Goal: Communication & Community: Participate in discussion

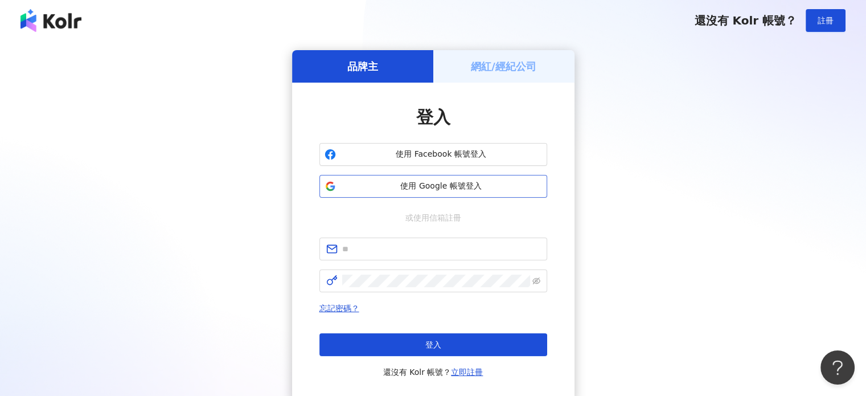
click at [532, 186] on span "使用 Google 帳號登入" at bounding box center [440, 185] width 201 height 11
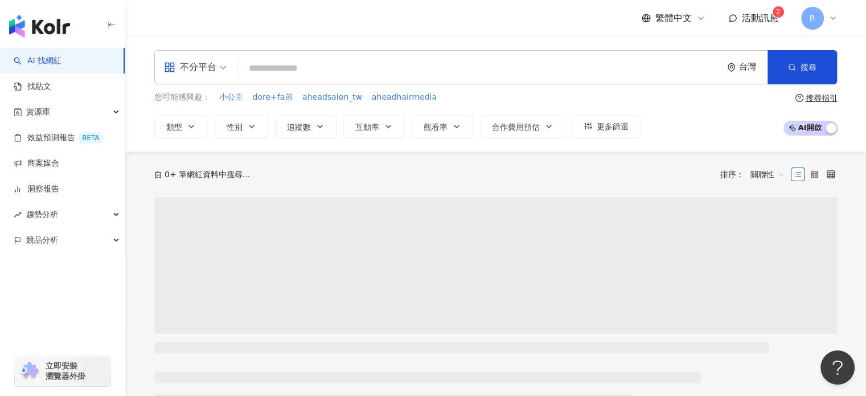
click at [755, 16] on span "活動訊息" at bounding box center [760, 18] width 36 height 11
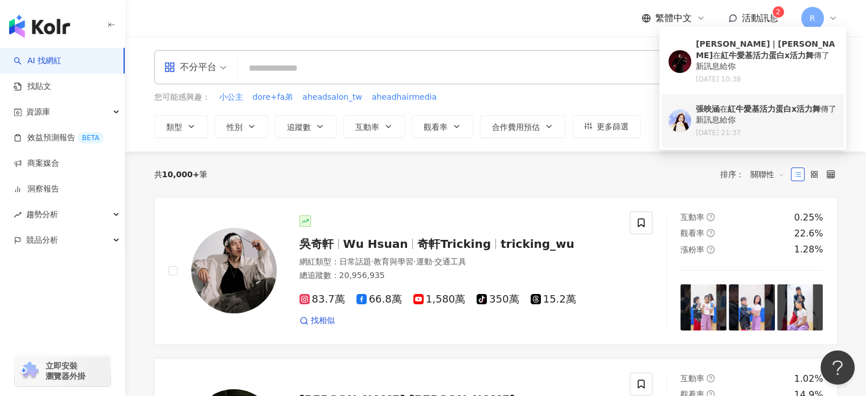
click at [772, 106] on div "[PERSON_NAME] 在 紅牛愛基活力蛋白x活力舞 傳了新訊息給你" at bounding box center [765, 115] width 141 height 22
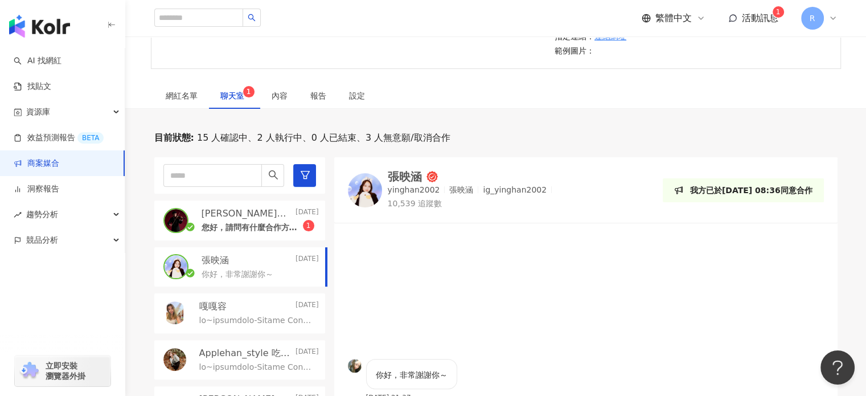
scroll to position [236, 0]
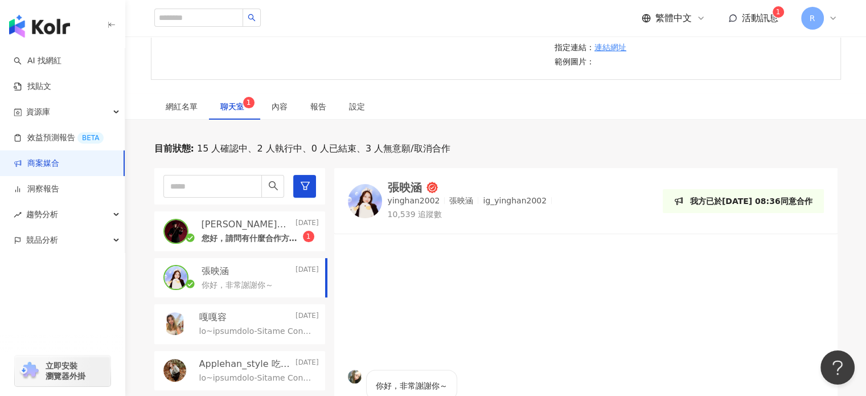
click at [255, 236] on p "您好，請問有什麼合作方式嗎" at bounding box center [251, 238] width 101 height 11
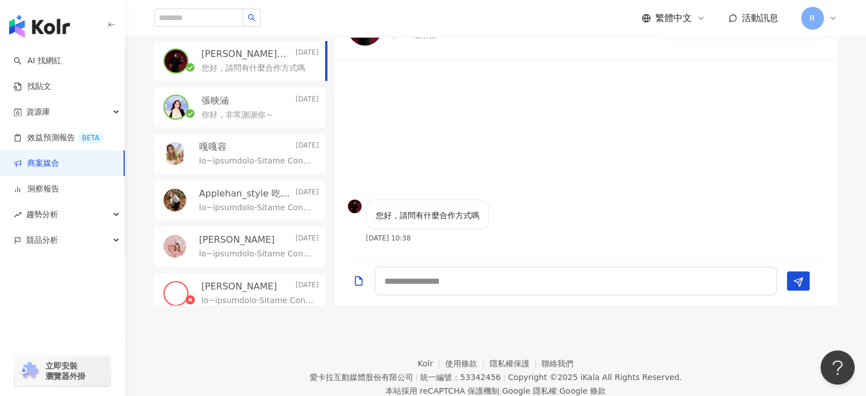
scroll to position [406, 0]
click at [584, 288] on textarea at bounding box center [575, 280] width 402 height 28
click at [248, 104] on div "[PERSON_NAME][DATE]" at bounding box center [259, 100] width 117 height 13
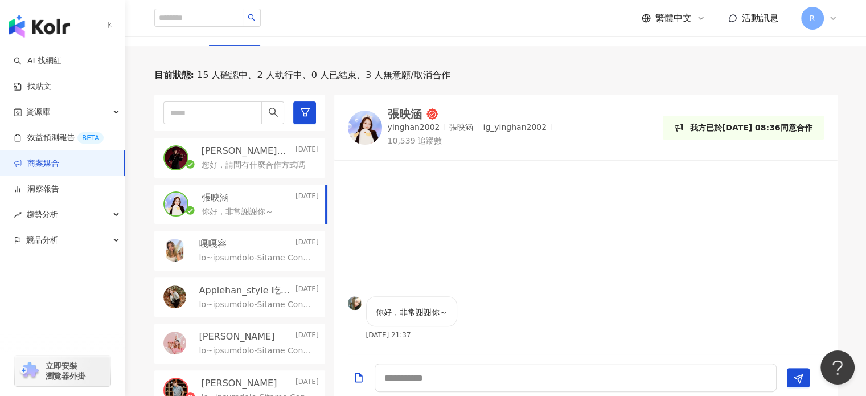
scroll to position [293, 0]
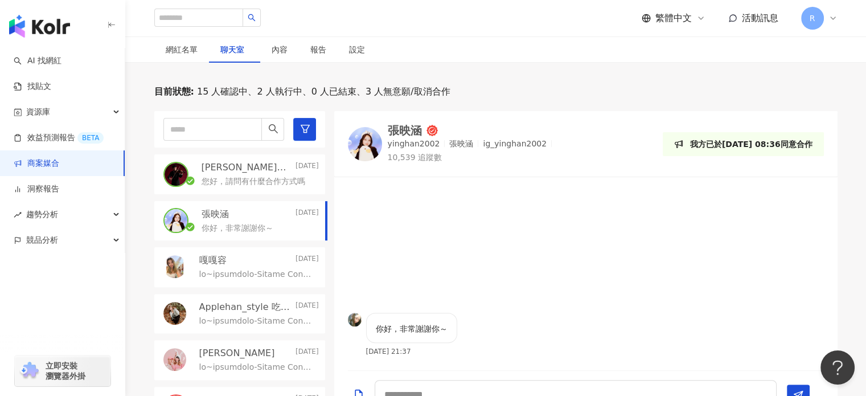
click at [216, 52] on div "聊天室" at bounding box center [234, 49] width 51 height 26
click at [174, 54] on div "網紅名單" at bounding box center [182, 49] width 32 height 13
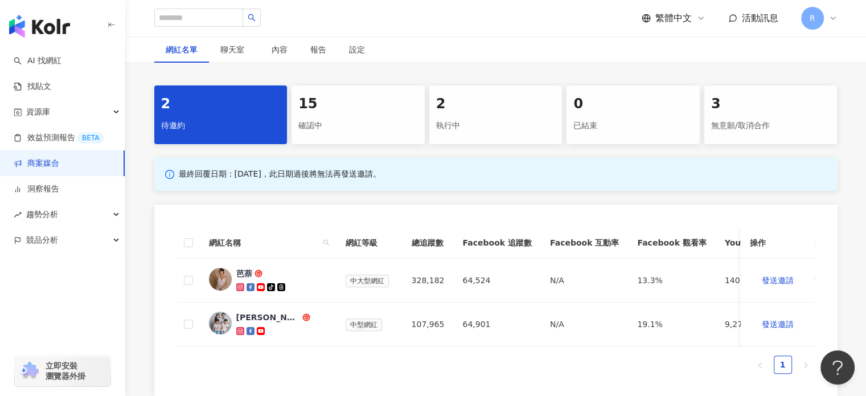
click at [493, 117] on div "執行中" at bounding box center [496, 125] width 120 height 19
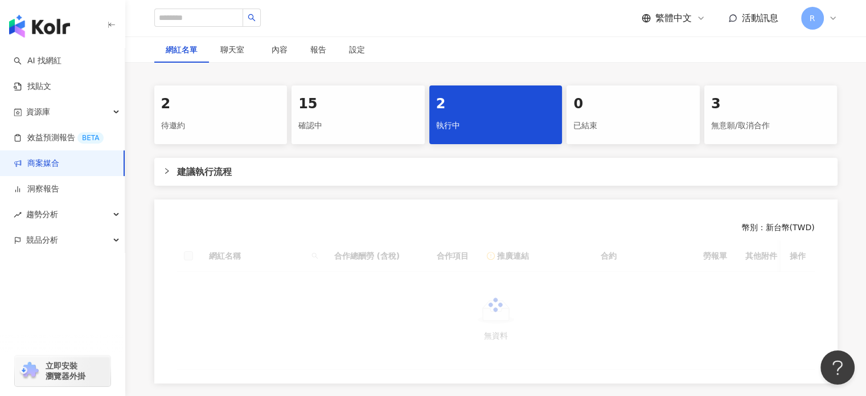
click at [797, 129] on div "無意願/取消合作" at bounding box center [771, 125] width 120 height 19
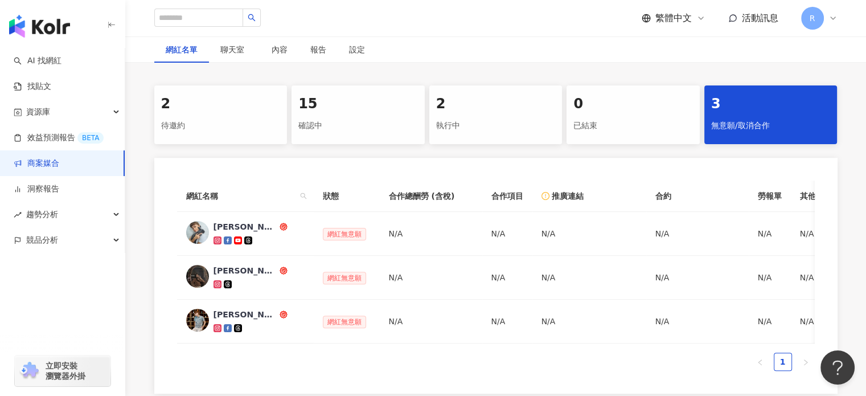
click at [257, 110] on div "2" at bounding box center [221, 103] width 120 height 19
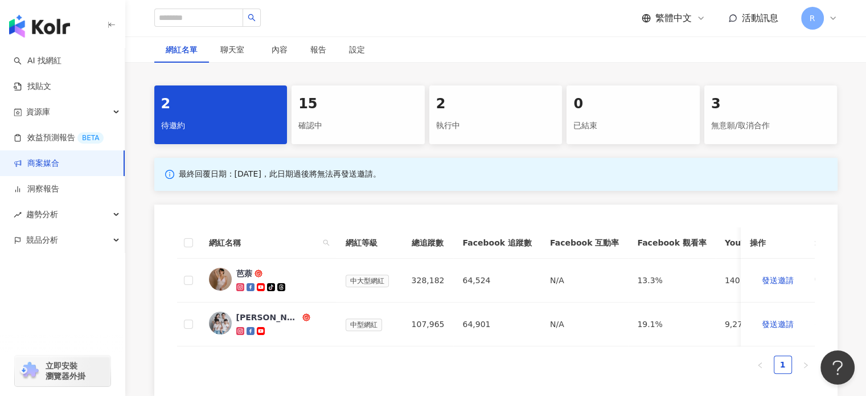
click at [346, 110] on div "15" at bounding box center [358, 103] width 120 height 19
